Goal: Information Seeking & Learning: Learn about a topic

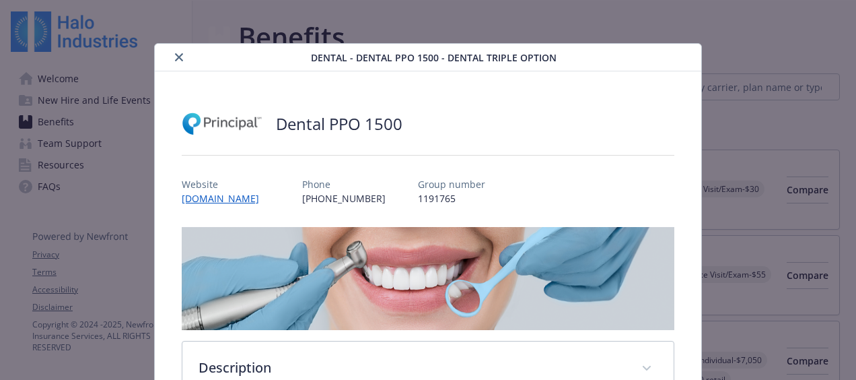
scroll to position [139, 0]
